Goal: Information Seeking & Learning: Learn about a topic

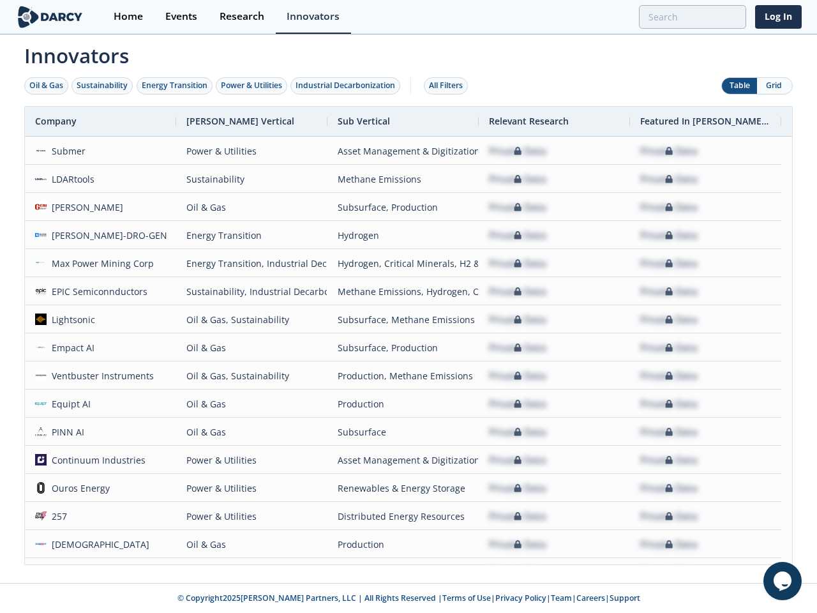
click at [47, 86] on div "Oil & Gas" at bounding box center [46, 85] width 34 height 11
click at [103, 86] on div "Sustainability" at bounding box center [102, 85] width 51 height 11
click at [175, 86] on div "Energy Transition" at bounding box center [175, 85] width 66 height 11
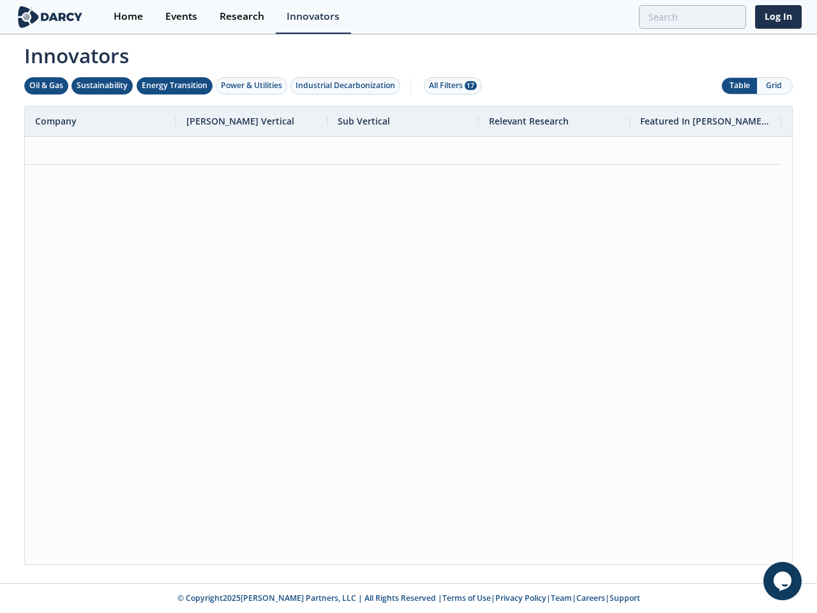
click at [253, 86] on div "Power & Utilities" at bounding box center [251, 85] width 61 height 11
